Goal: Information Seeking & Learning: Learn about a topic

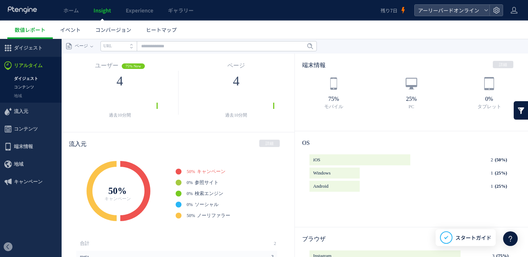
click at [38, 88] on link "コンテンツ" at bounding box center [31, 87] width 62 height 8
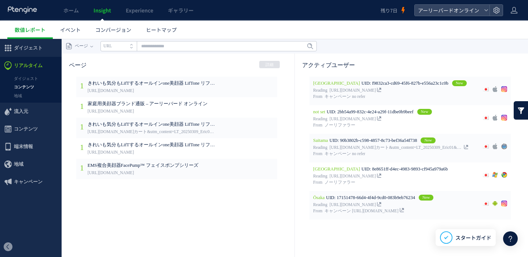
click at [365, 86] on span "UID: f9832ca3-cd69-45f6-827b-e556a23c1c0b" at bounding box center [404, 83] width 87 height 5
click at [365, 85] on span "UID: f9832ca3-cd69-45f6-827b-e556a23c1c0b" at bounding box center [404, 83] width 87 height 5
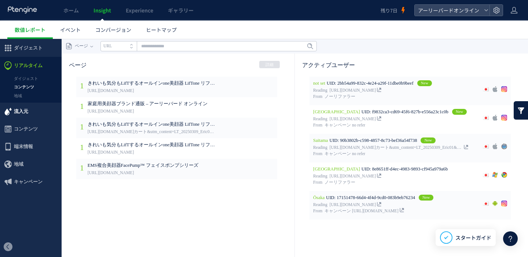
click at [19, 111] on span "流入元" at bounding box center [21, 112] width 14 height 18
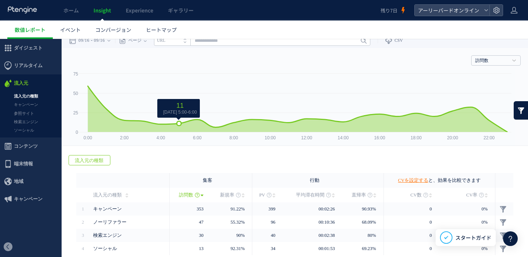
scroll to position [14, 0]
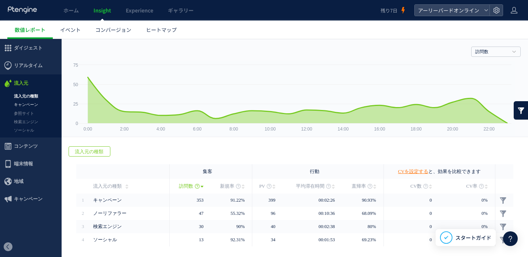
click at [39, 107] on link "キャンペーン" at bounding box center [31, 104] width 62 height 8
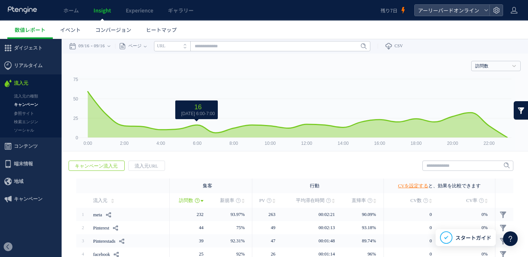
scroll to position [63, 0]
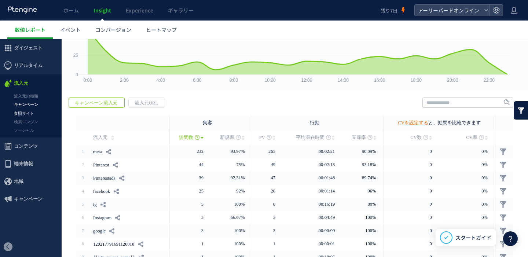
click at [35, 110] on link "参照サイト" at bounding box center [31, 113] width 62 height 8
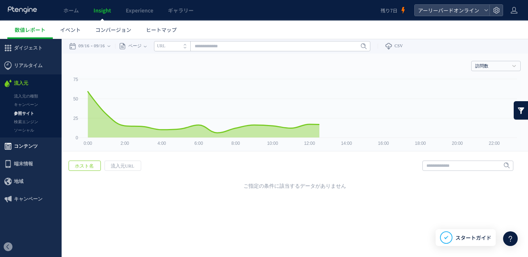
click at [30, 144] on span "コンテンツ" at bounding box center [26, 146] width 24 height 18
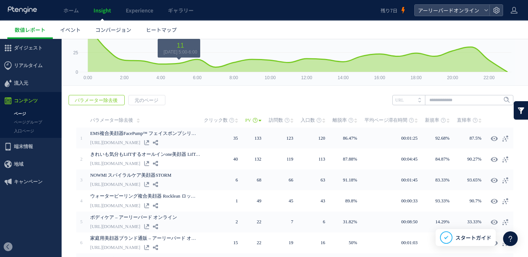
scroll to position [73, 0]
